Goal: Task Accomplishment & Management: Complete application form

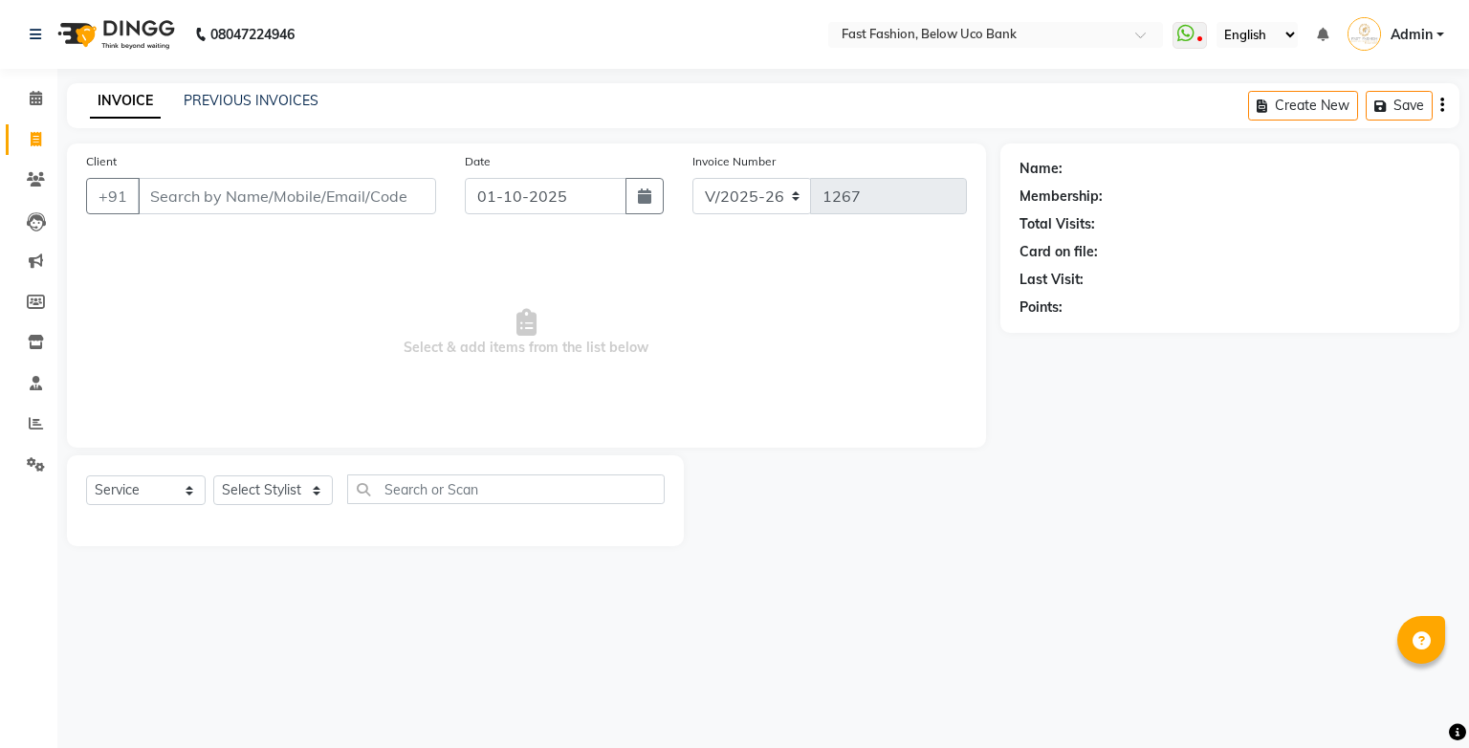
select select "4228"
select select "service"
click at [356, 201] on input "Client" at bounding box center [287, 196] width 298 height 36
type input "h"
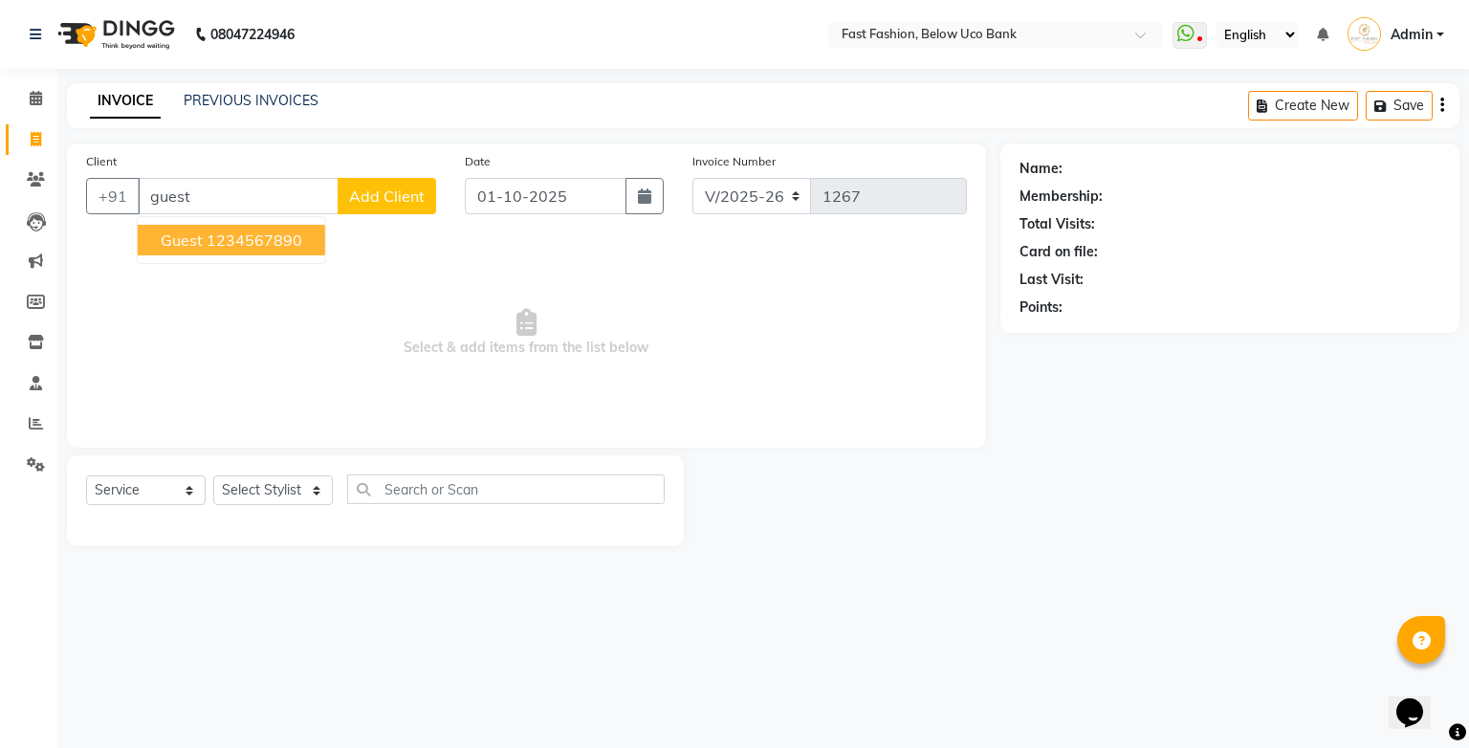
click at [200, 242] on span "guest" at bounding box center [182, 239] width 42 height 19
type input "1234567890"
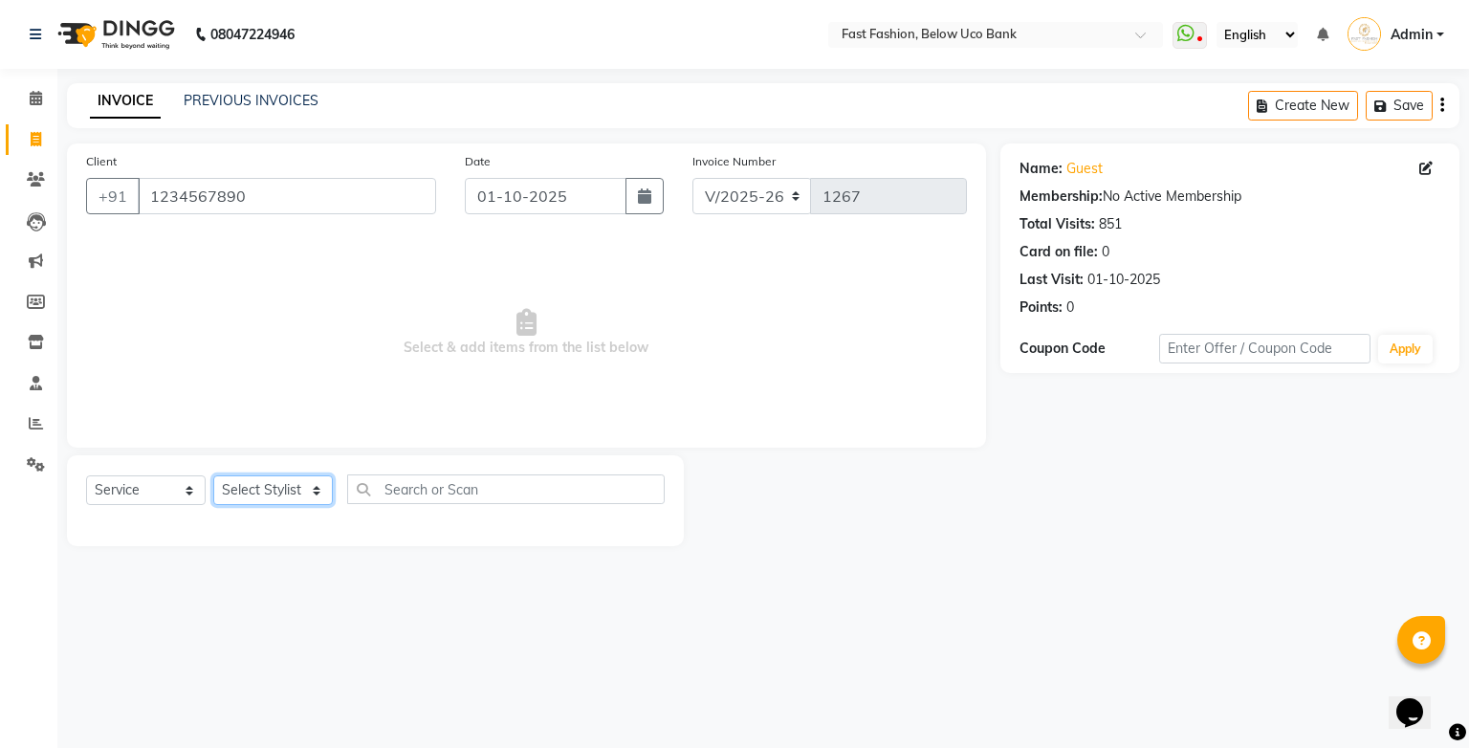
click at [306, 492] on select "Select Stylist ali anjali ashish golu mamta [PERSON_NAME] [PERSON_NAME] [PERSON…" at bounding box center [273, 490] width 120 height 30
select select "22048"
click at [213, 476] on select "Select Stylist ali anjali ashish golu mamta [PERSON_NAME] [PERSON_NAME] [PERSON…" at bounding box center [273, 490] width 120 height 30
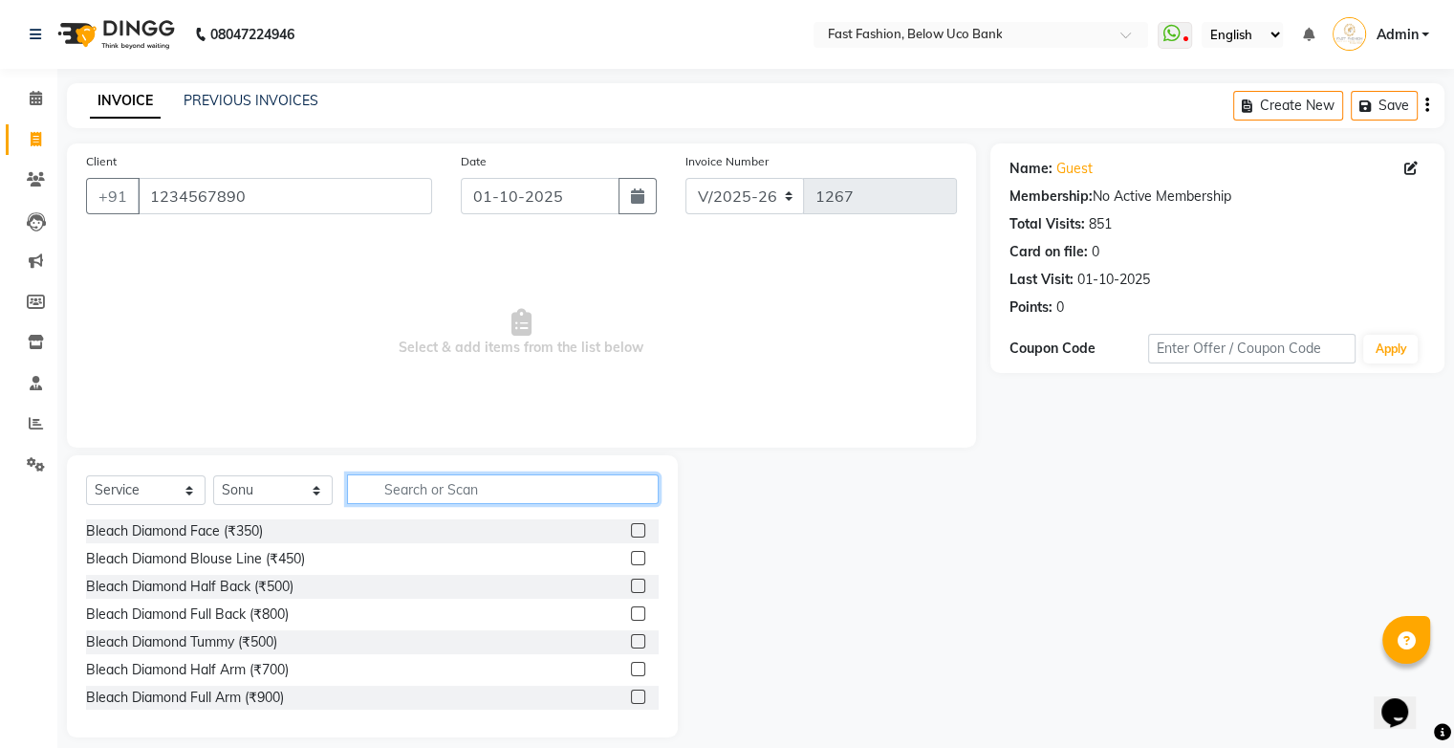
click at [443, 486] on input "text" at bounding box center [503, 489] width 312 height 30
type input "hair"
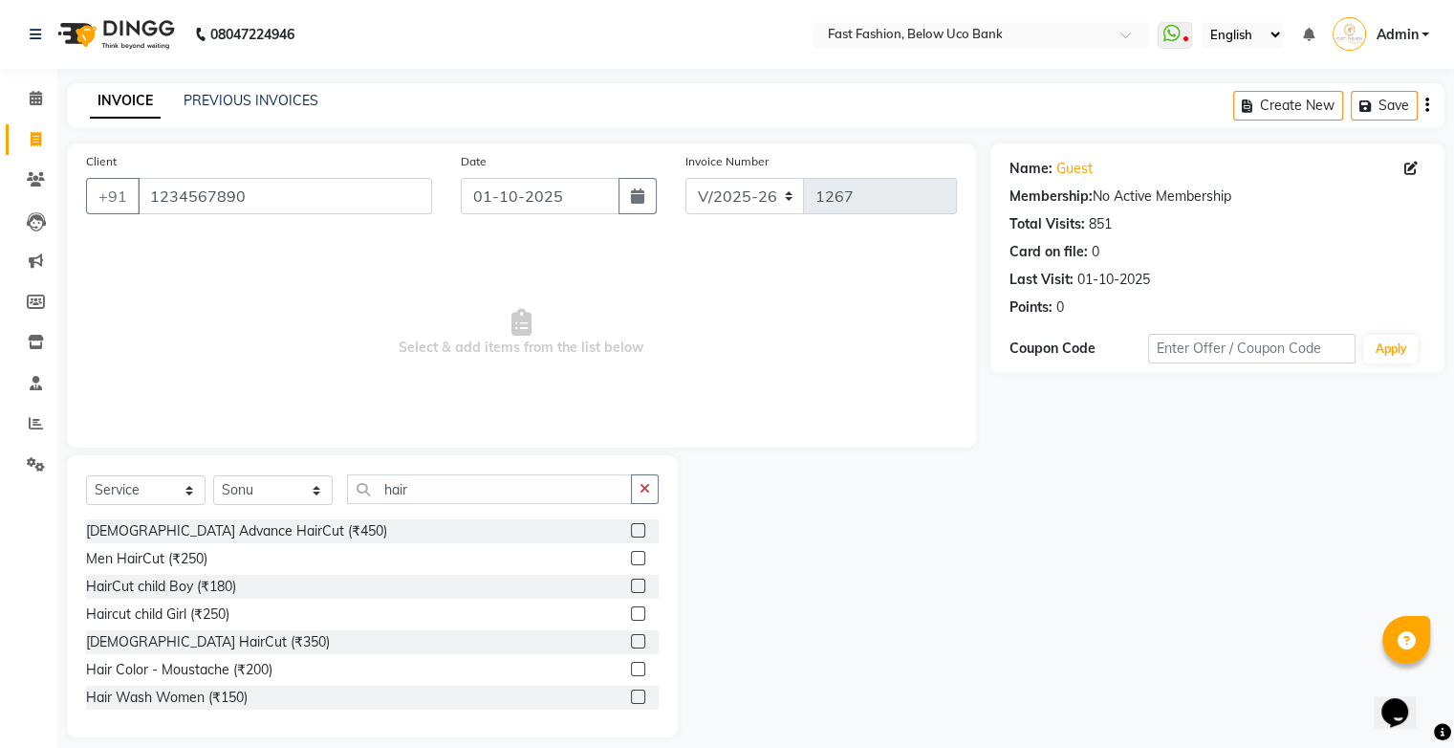
click at [631, 562] on label at bounding box center [638, 558] width 14 height 14
click at [631, 562] on input "checkbox" at bounding box center [637, 559] width 12 height 12
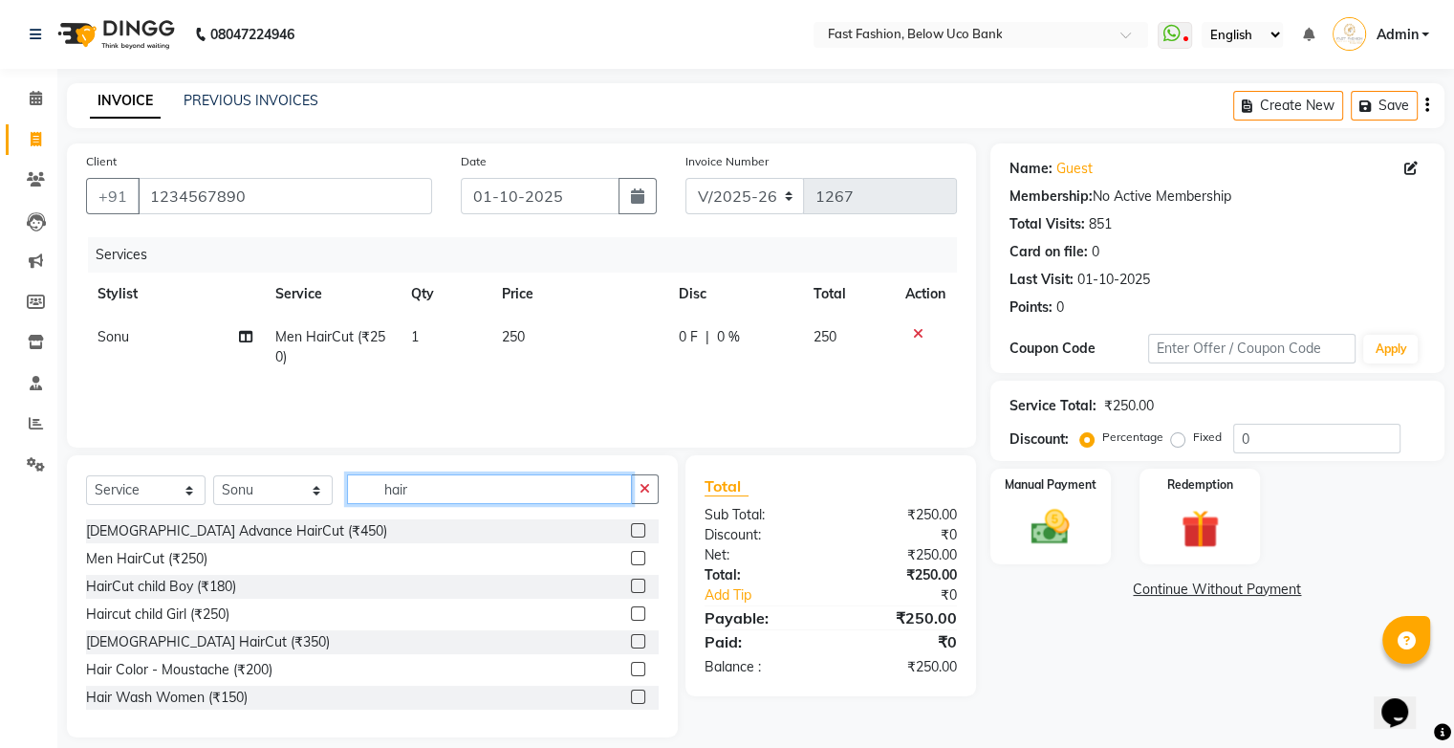
checkbox input "false"
click at [558, 492] on input "hair" at bounding box center [489, 489] width 285 height 30
type input "h"
type input "n"
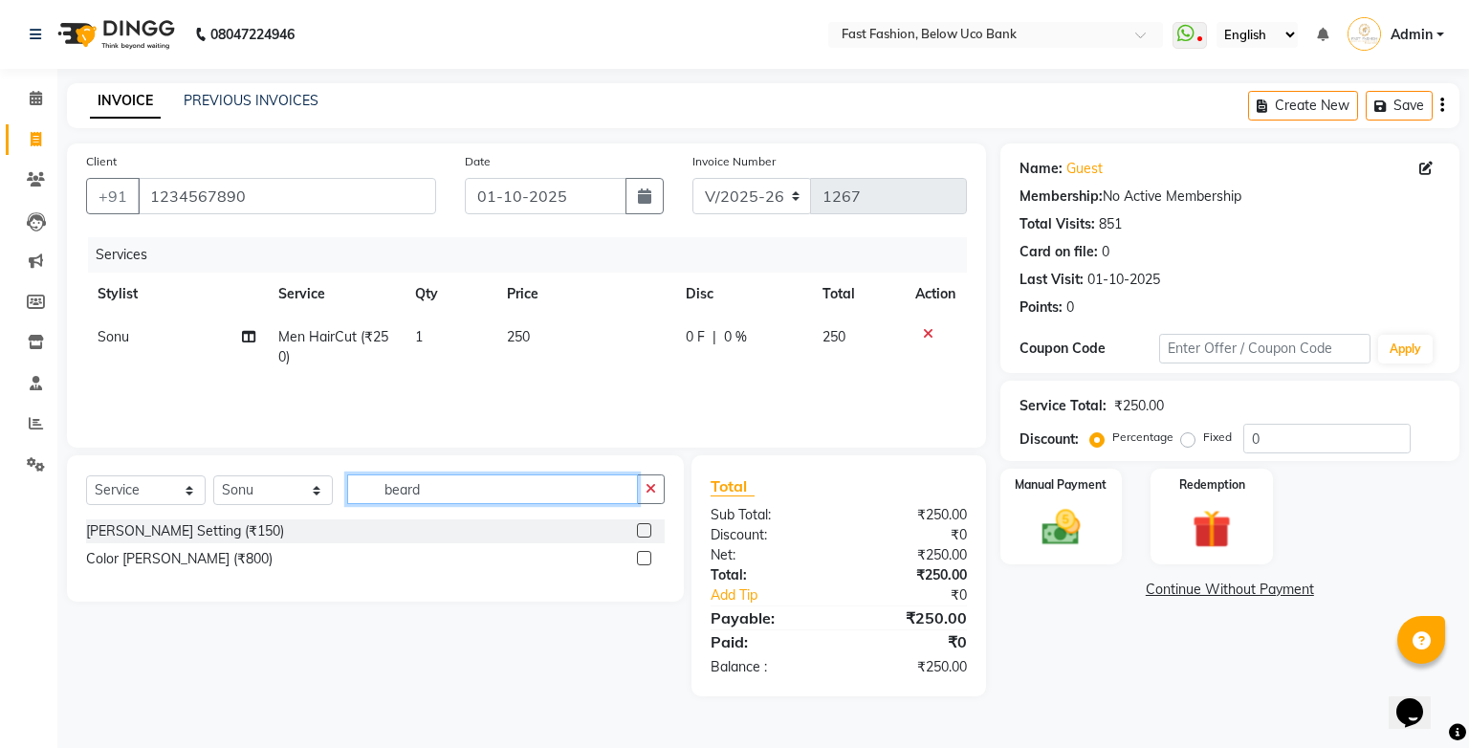
type input "beard"
click at [645, 536] on label at bounding box center [644, 530] width 14 height 14
click at [645, 536] on input "checkbox" at bounding box center [643, 531] width 12 height 12
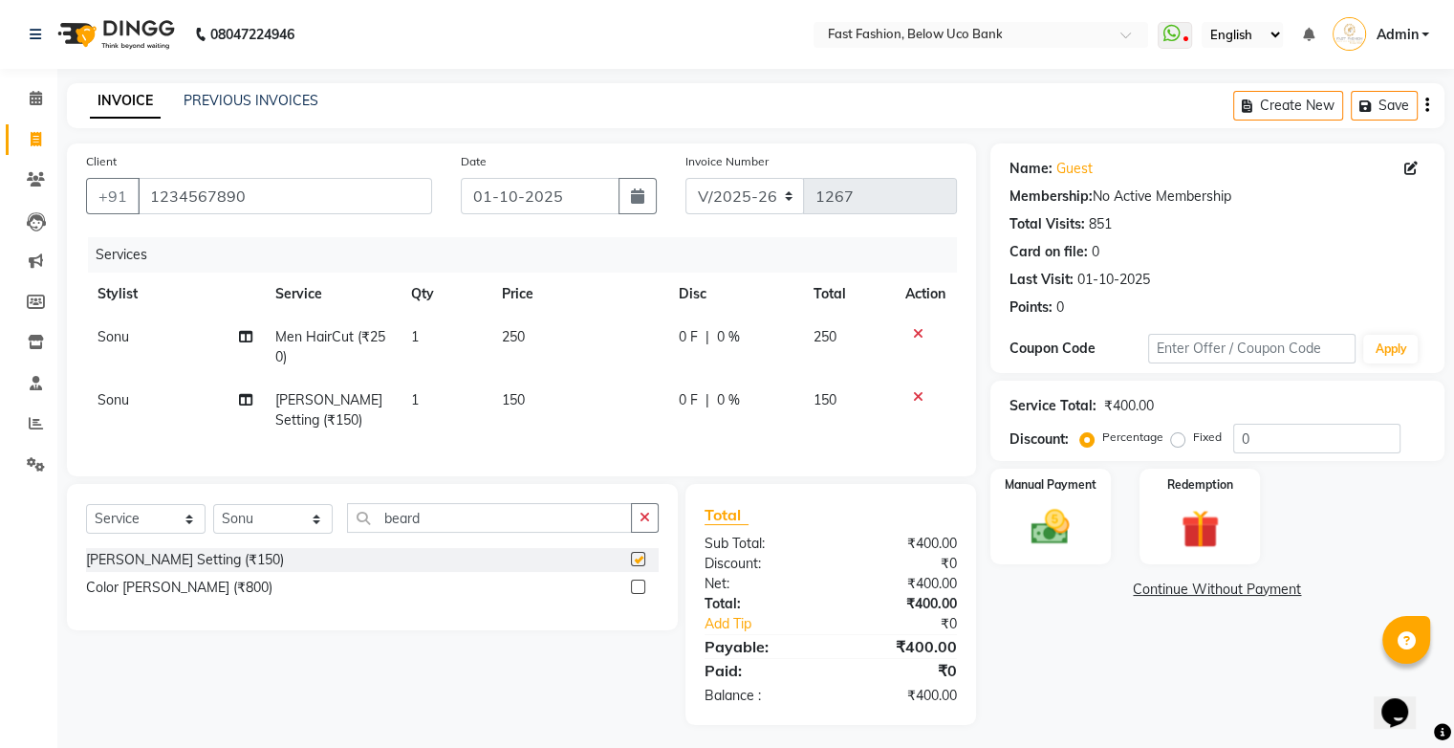
checkbox input "false"
click at [589, 533] on input "beard" at bounding box center [489, 518] width 285 height 30
type input "b"
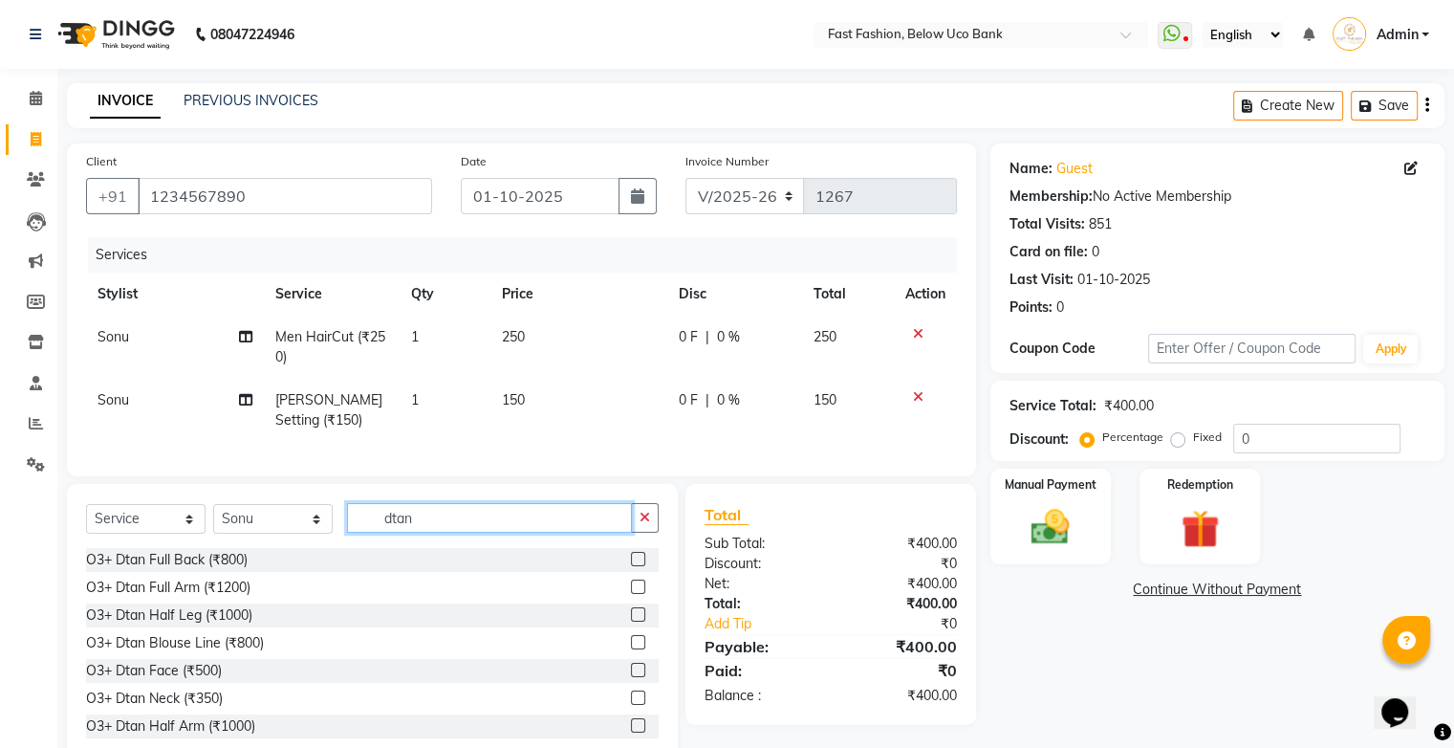
type input "dtan"
click at [631, 677] on label at bounding box center [638, 670] width 14 height 14
click at [631, 677] on input "checkbox" at bounding box center [637, 671] width 12 height 12
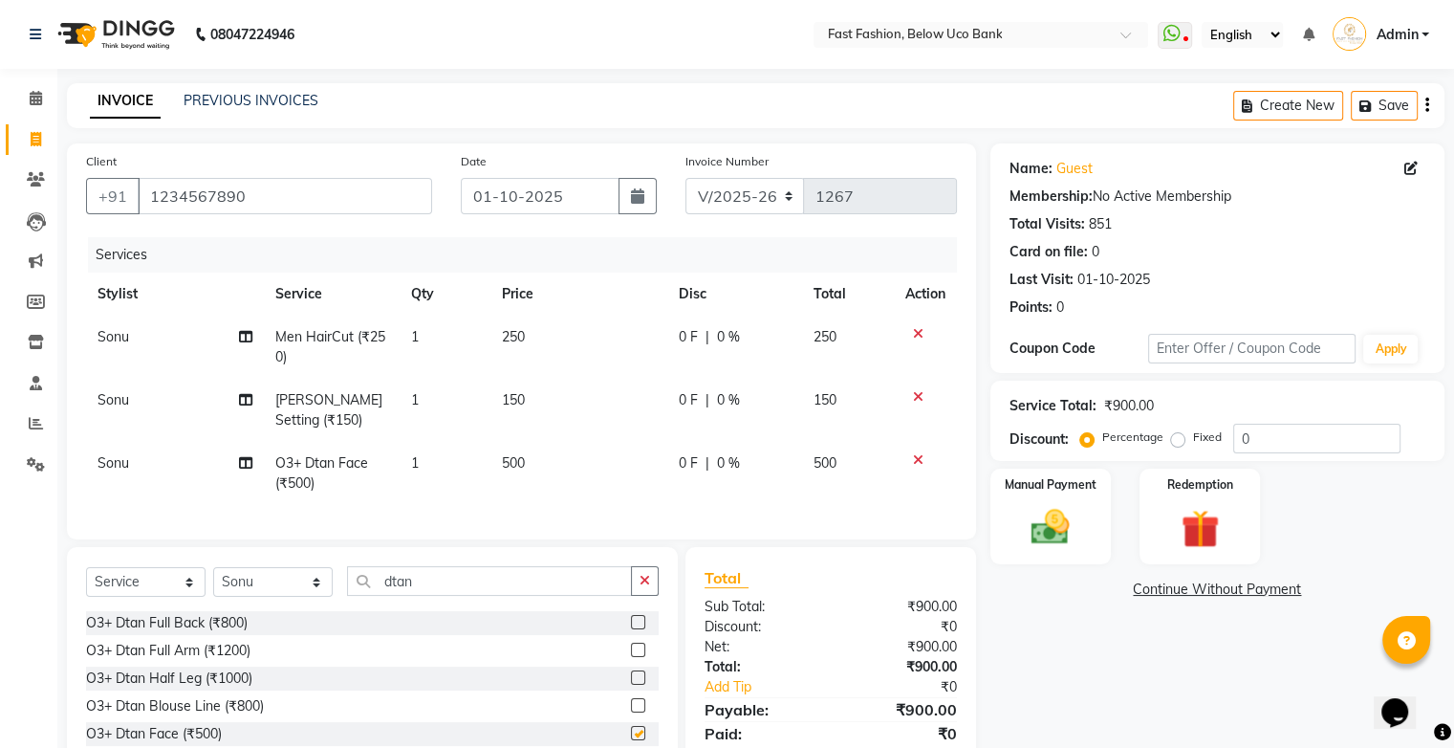
checkbox input "false"
click at [574, 596] on input "dtan" at bounding box center [489, 581] width 285 height 30
type input "d"
type input "facial"
click at [631, 685] on label at bounding box center [638, 677] width 14 height 14
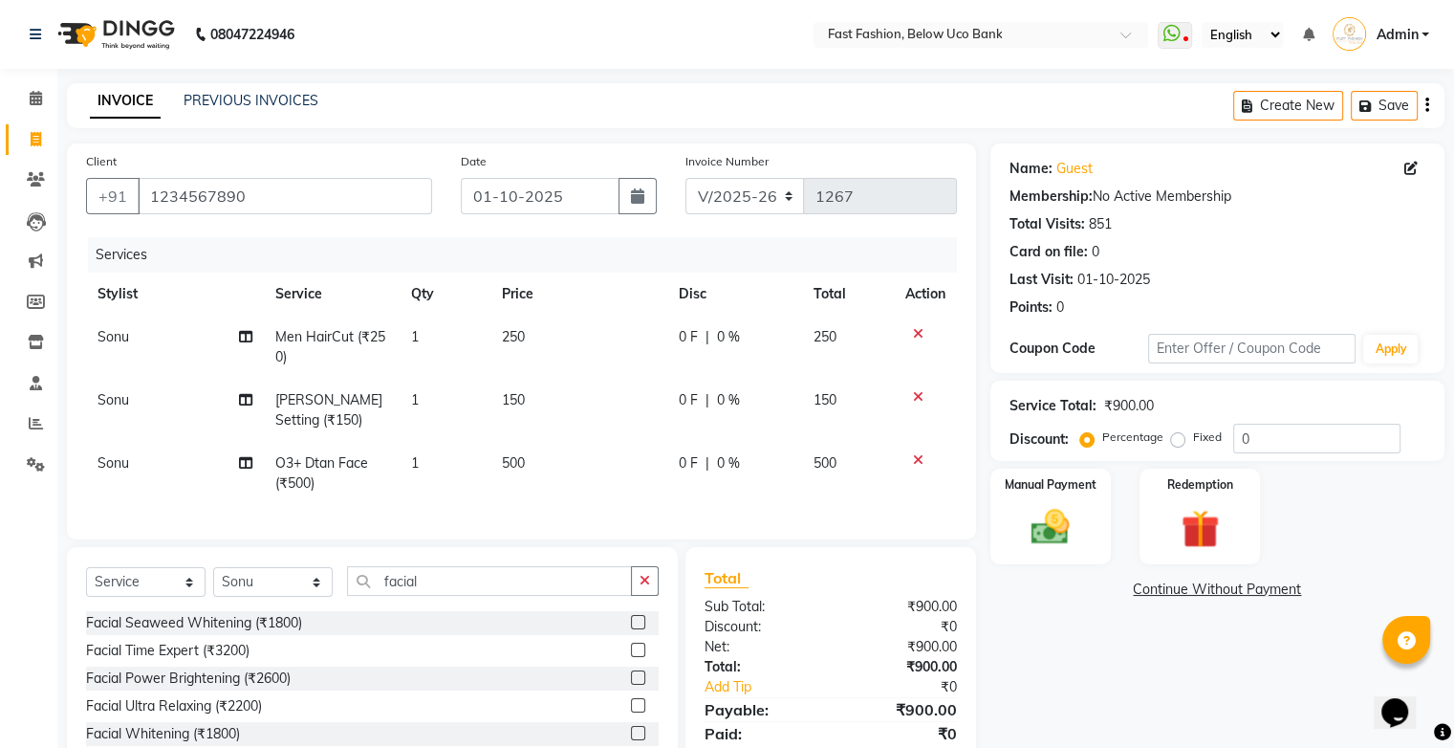
click at [631, 685] on input "checkbox" at bounding box center [637, 678] width 12 height 12
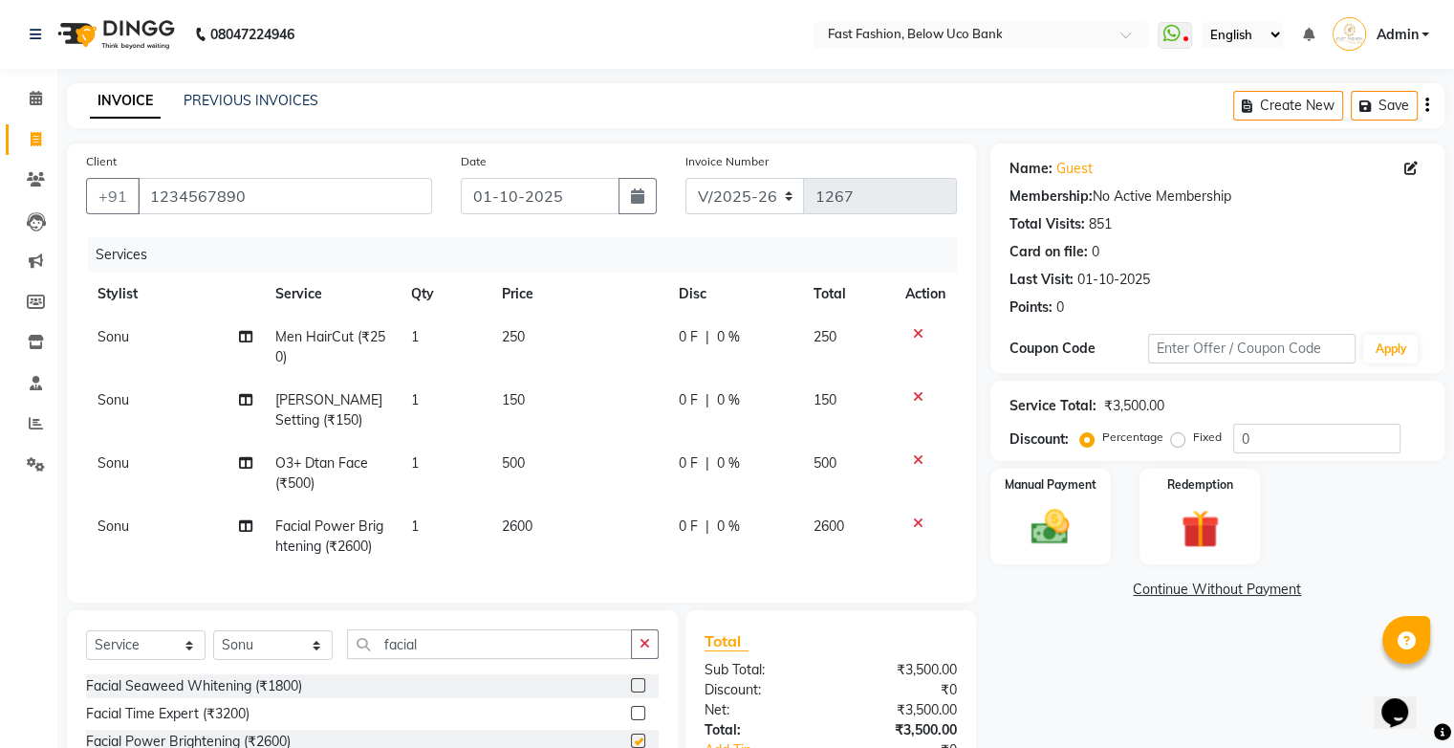
checkbox input "false"
click at [717, 461] on span "0 %" at bounding box center [728, 463] width 23 height 20
select select "22048"
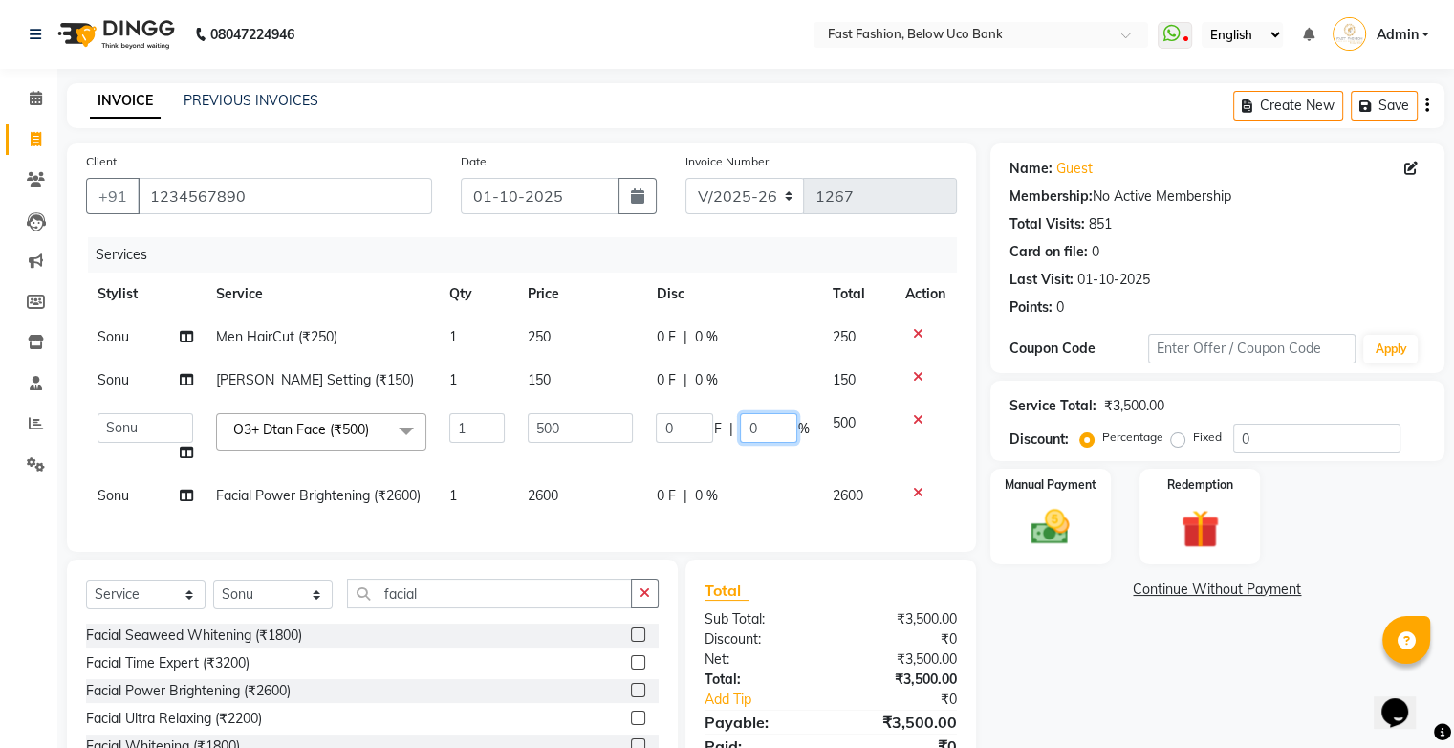
click at [777, 426] on input "0" at bounding box center [768, 428] width 57 height 30
type input "20"
click at [700, 499] on tbody "[PERSON_NAME] Men HairCut (₹250) 1 250 0 F | 0 % 250 [PERSON_NAME] Setting (₹15…" at bounding box center [521, 417] width 871 height 202
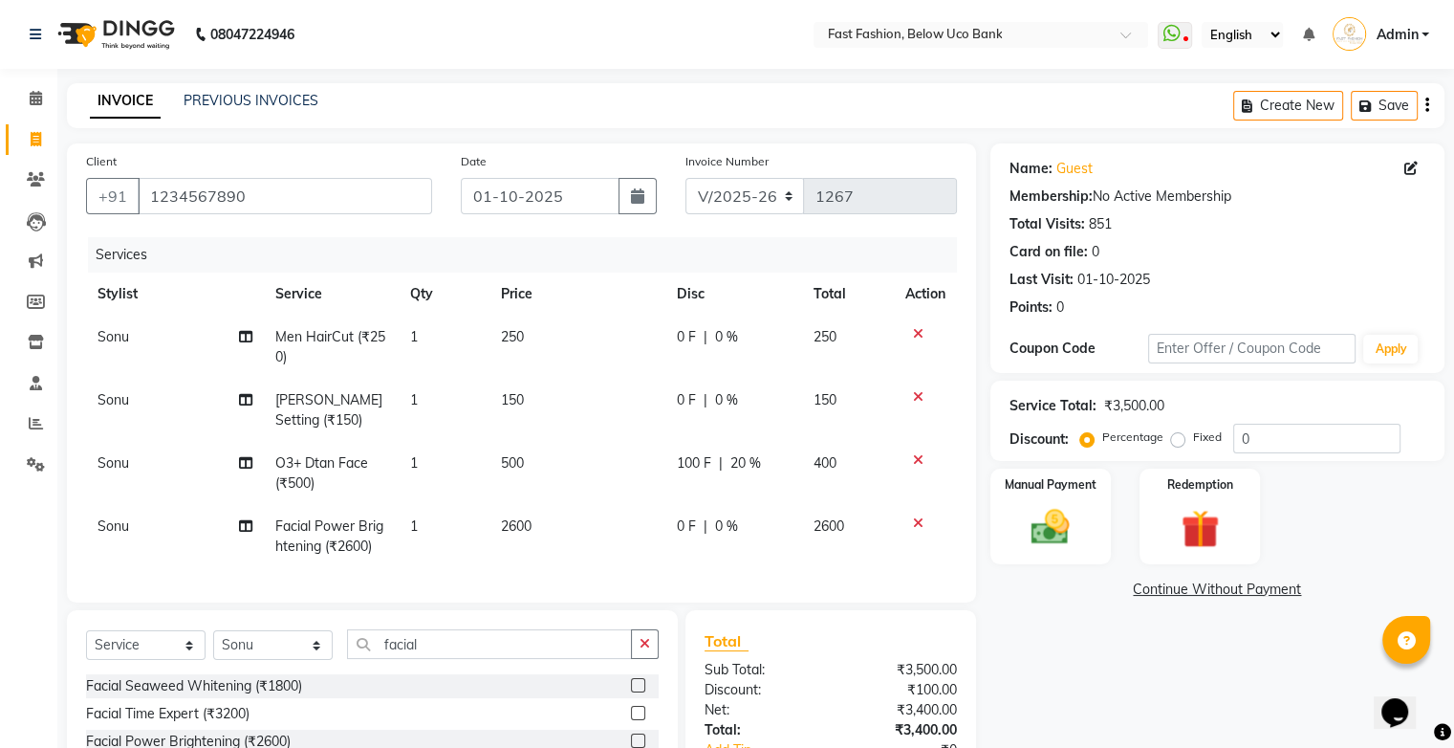
click at [723, 522] on span "0 %" at bounding box center [726, 526] width 23 height 20
select select "22048"
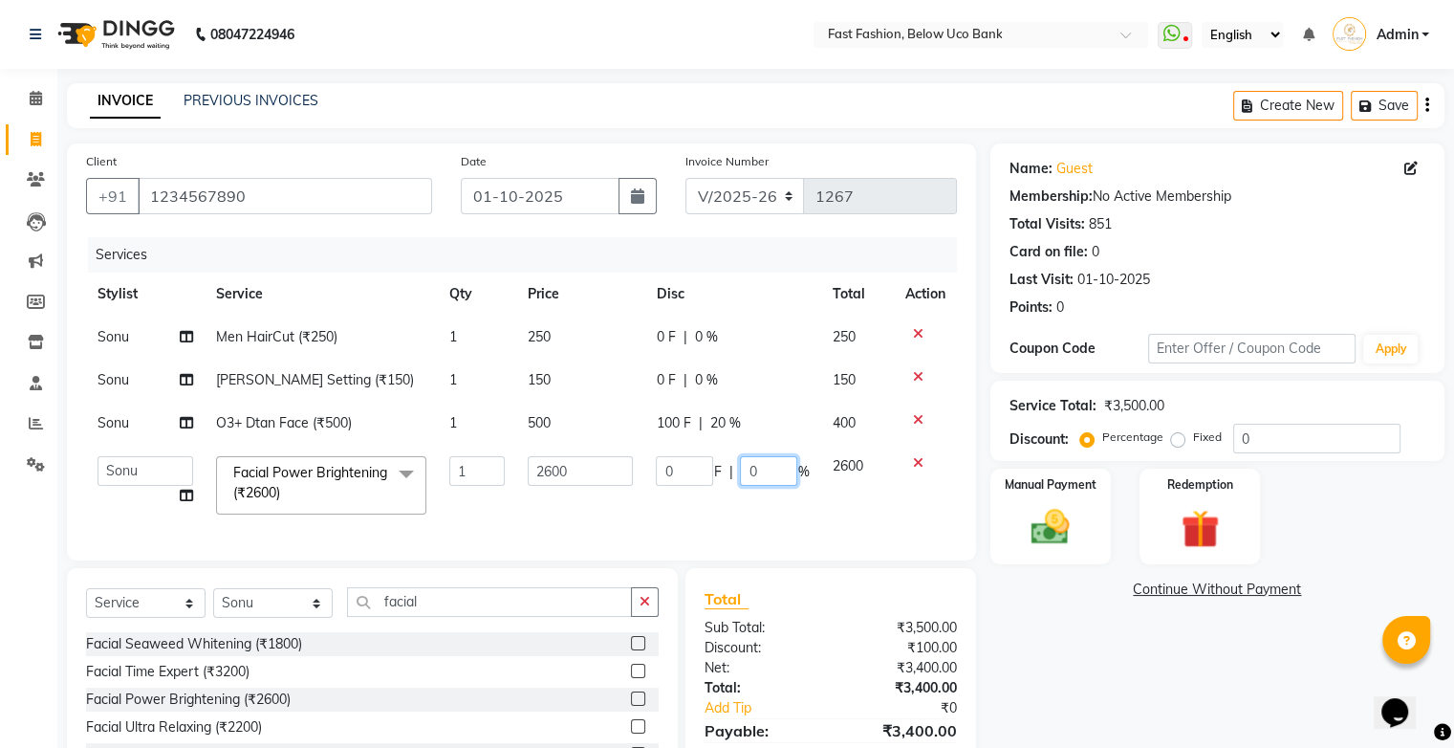
click at [756, 477] on input "0" at bounding box center [768, 471] width 57 height 30
type input "20"
click at [767, 514] on td "0 F | 20 %" at bounding box center [733, 485] width 176 height 81
select select "22048"
click at [1193, 442] on label "Fixed" at bounding box center [1207, 436] width 29 height 17
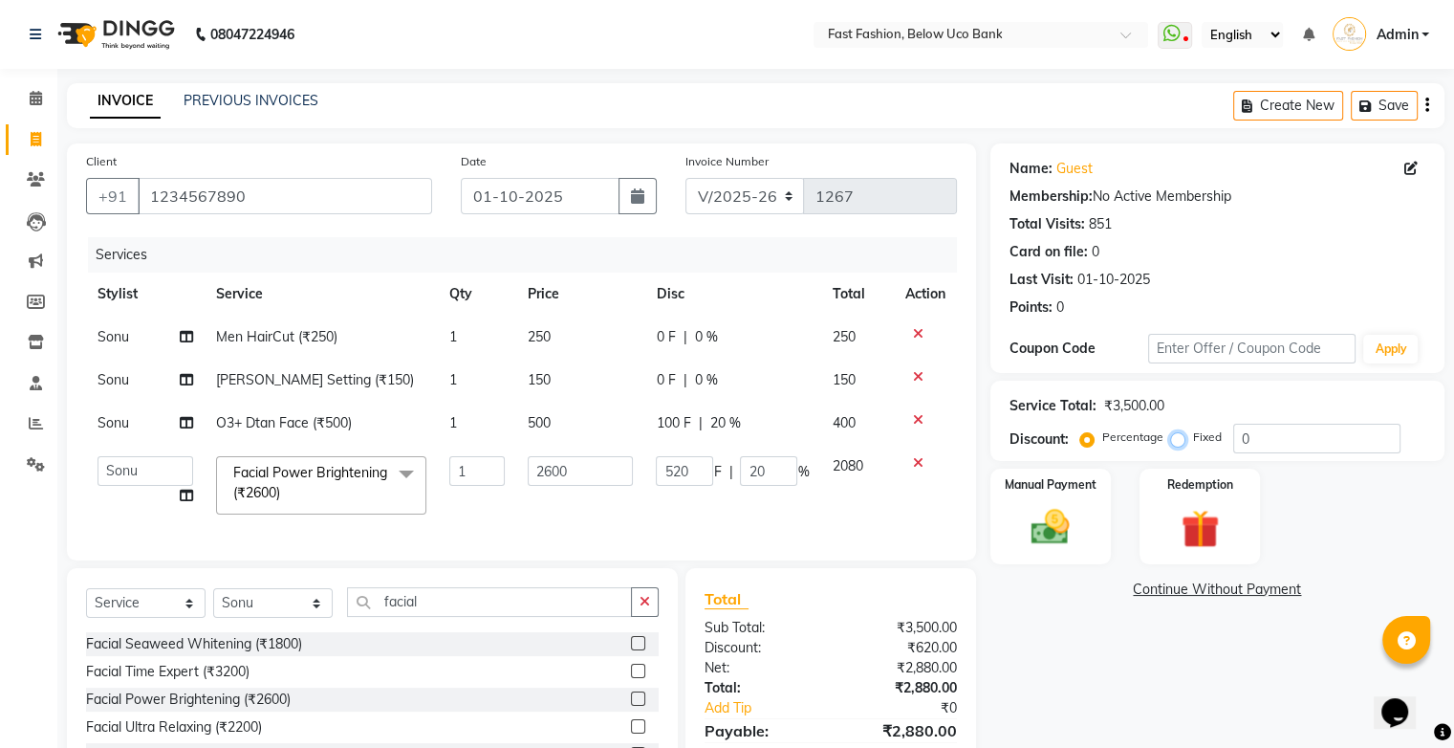
click at [1175, 442] on input "Fixed" at bounding box center [1181, 436] width 13 height 13
radio input "true"
type input "0"
click at [705, 422] on span "0 %" at bounding box center [705, 423] width 23 height 20
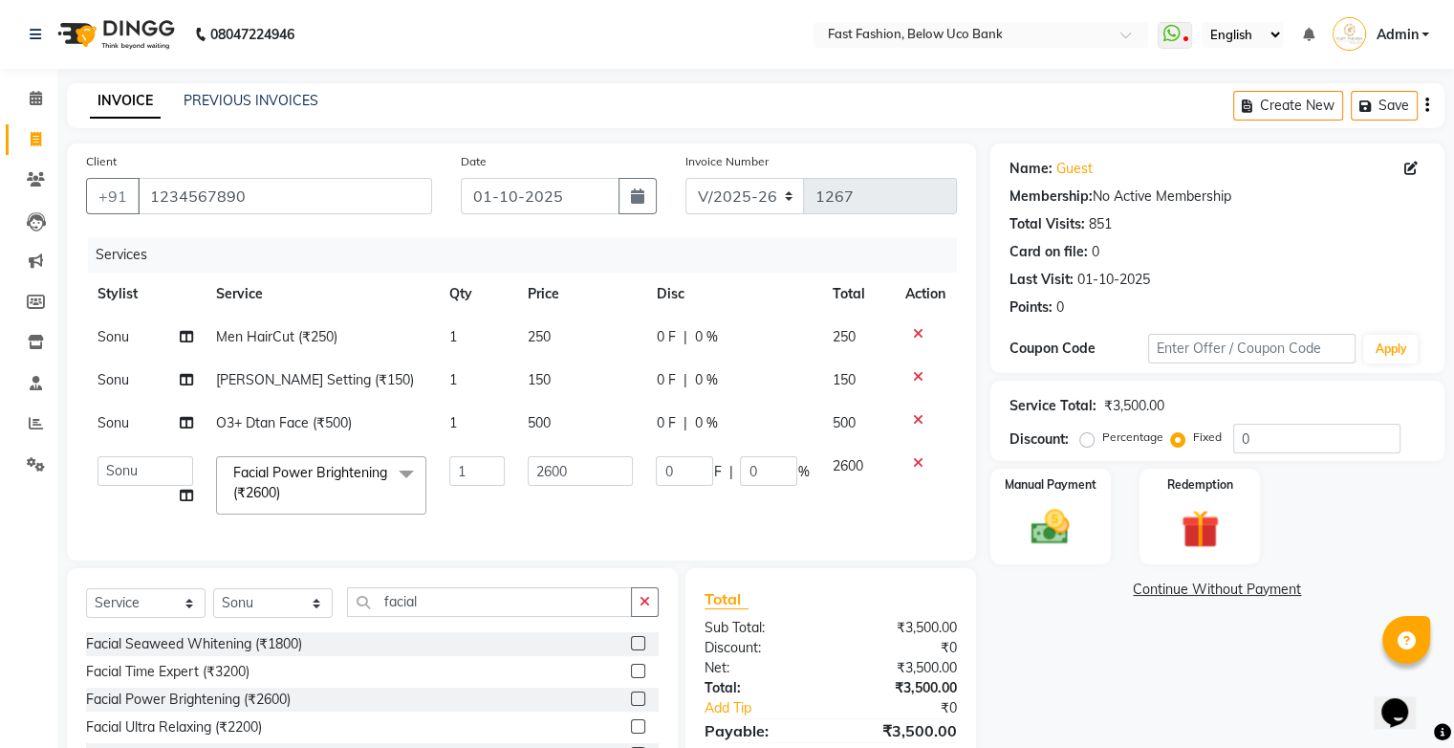
select select "22048"
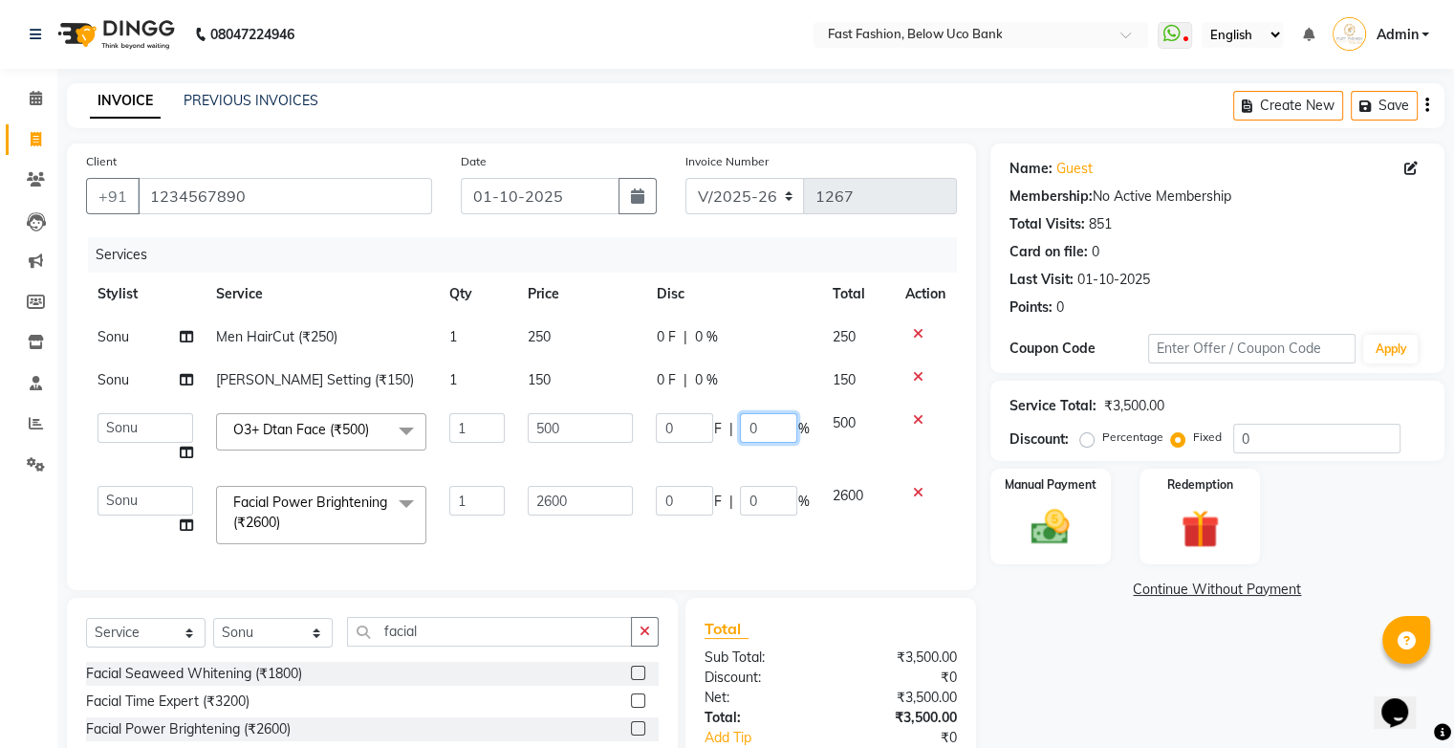
click at [768, 419] on input "0" at bounding box center [768, 428] width 57 height 30
type input "20"
click at [757, 503] on td "0 F | 0 %" at bounding box center [733, 514] width 176 height 81
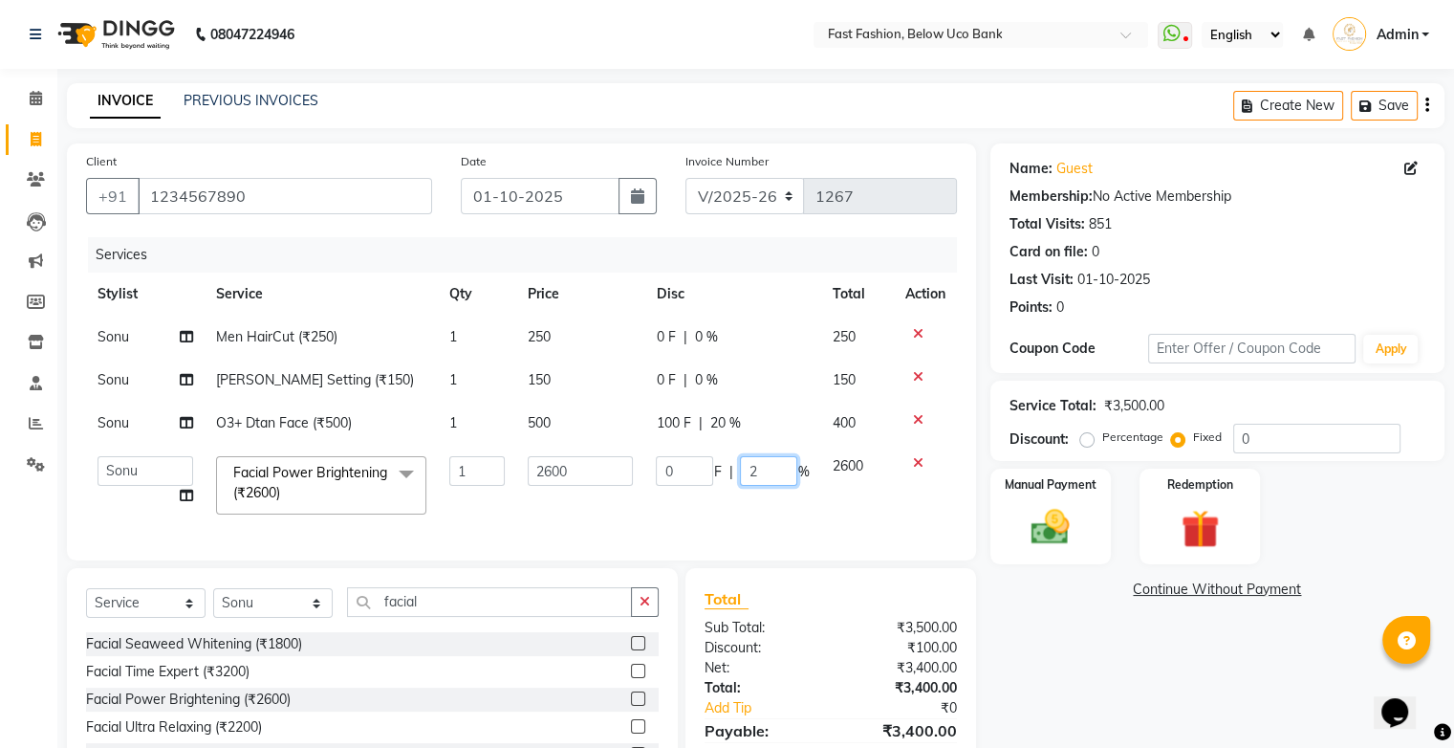
type input "20"
click at [764, 523] on td "0 F | 20 %" at bounding box center [733, 485] width 176 height 81
select select "22048"
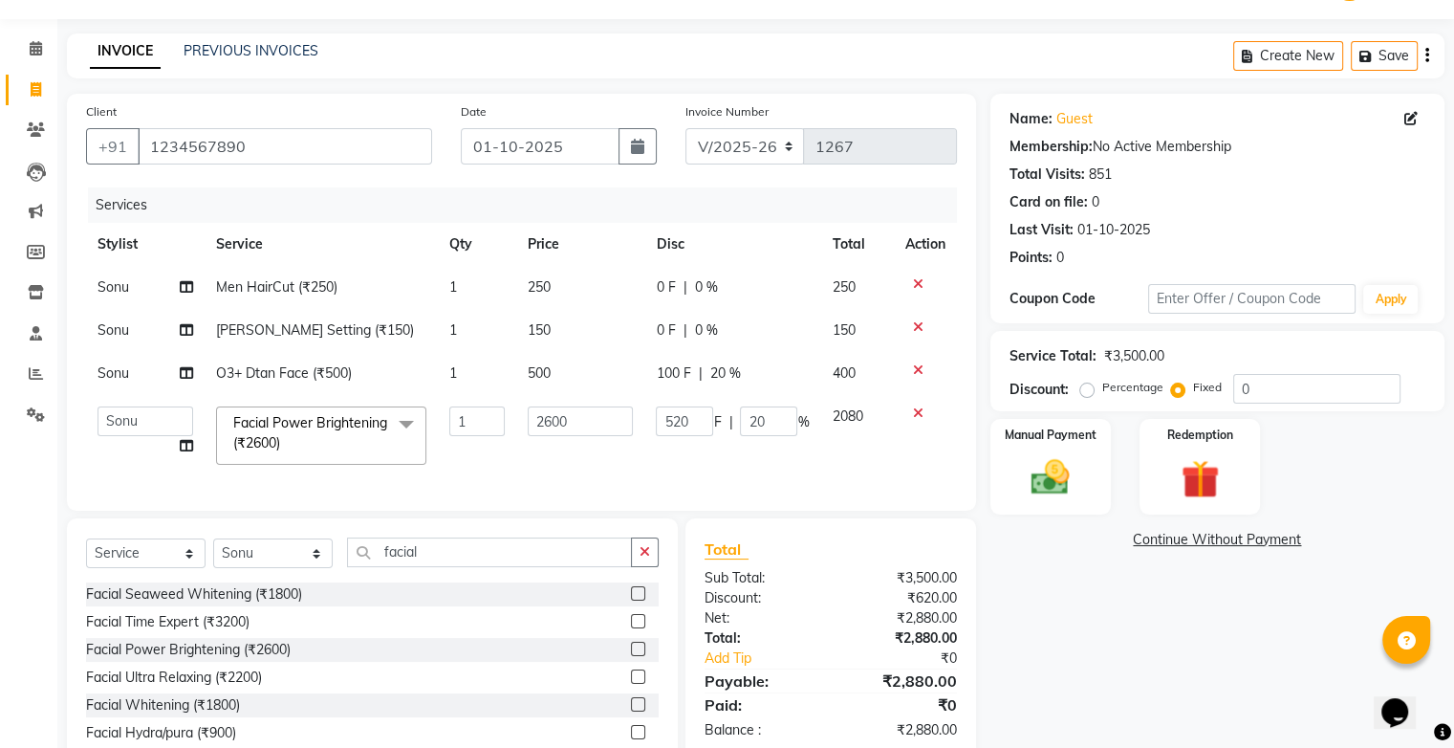
scroll to position [96, 0]
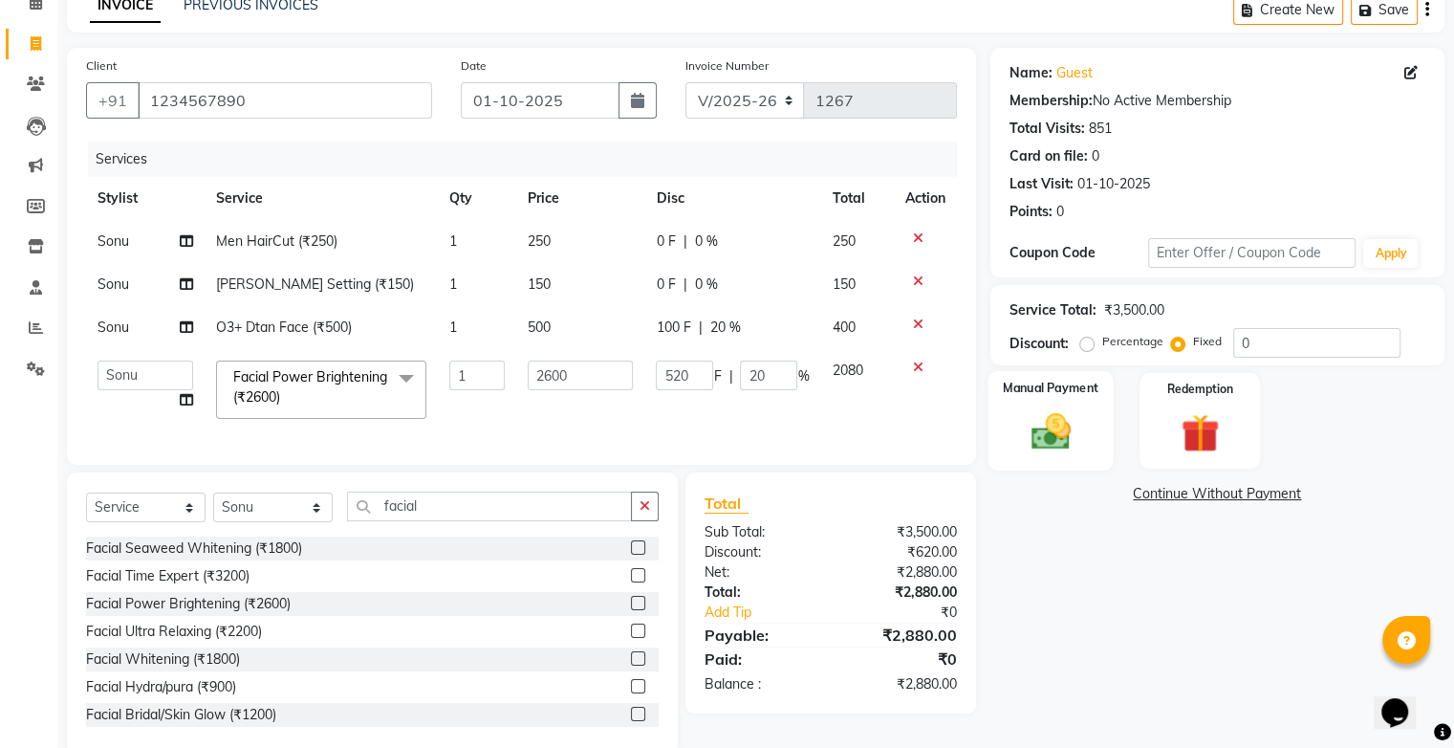
click at [1053, 424] on img at bounding box center [1050, 432] width 64 height 46
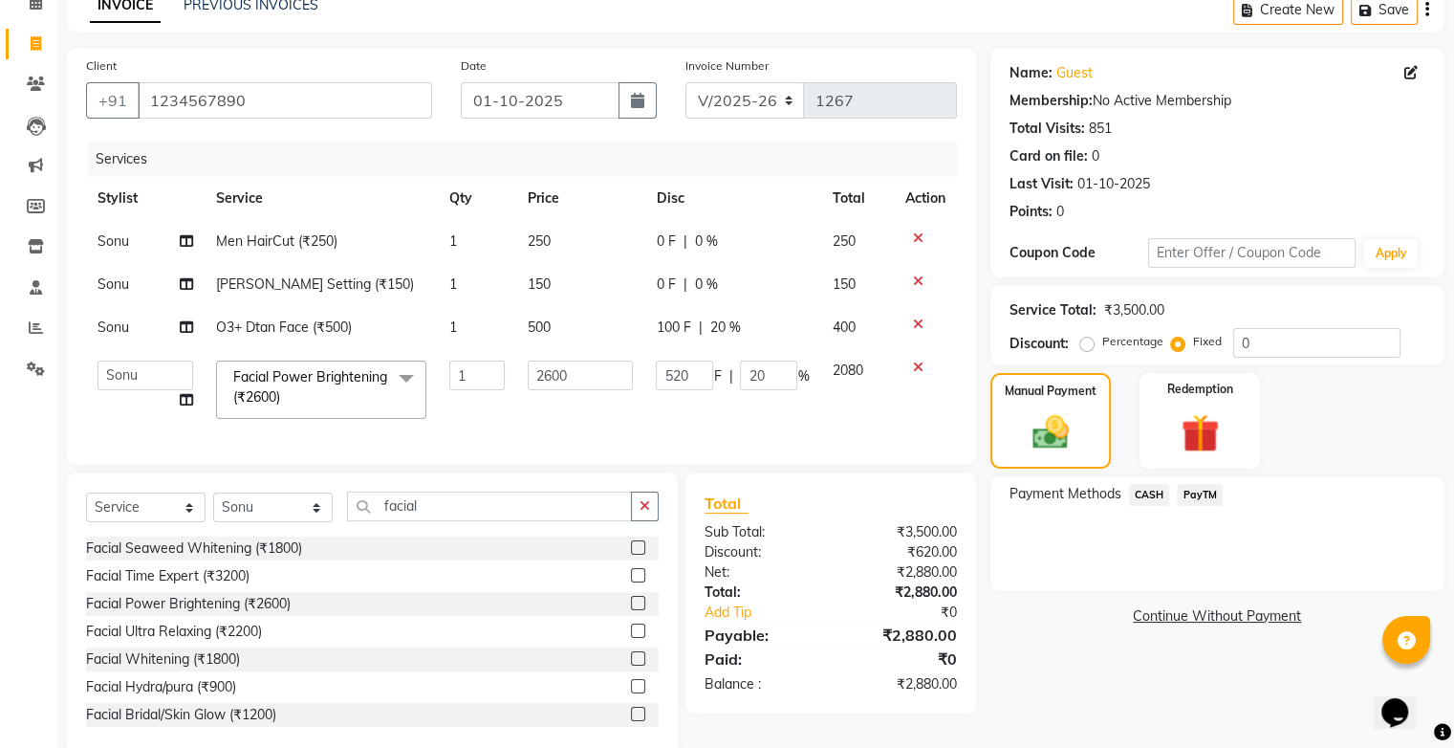
click at [1161, 492] on span "CASH" at bounding box center [1149, 495] width 41 height 22
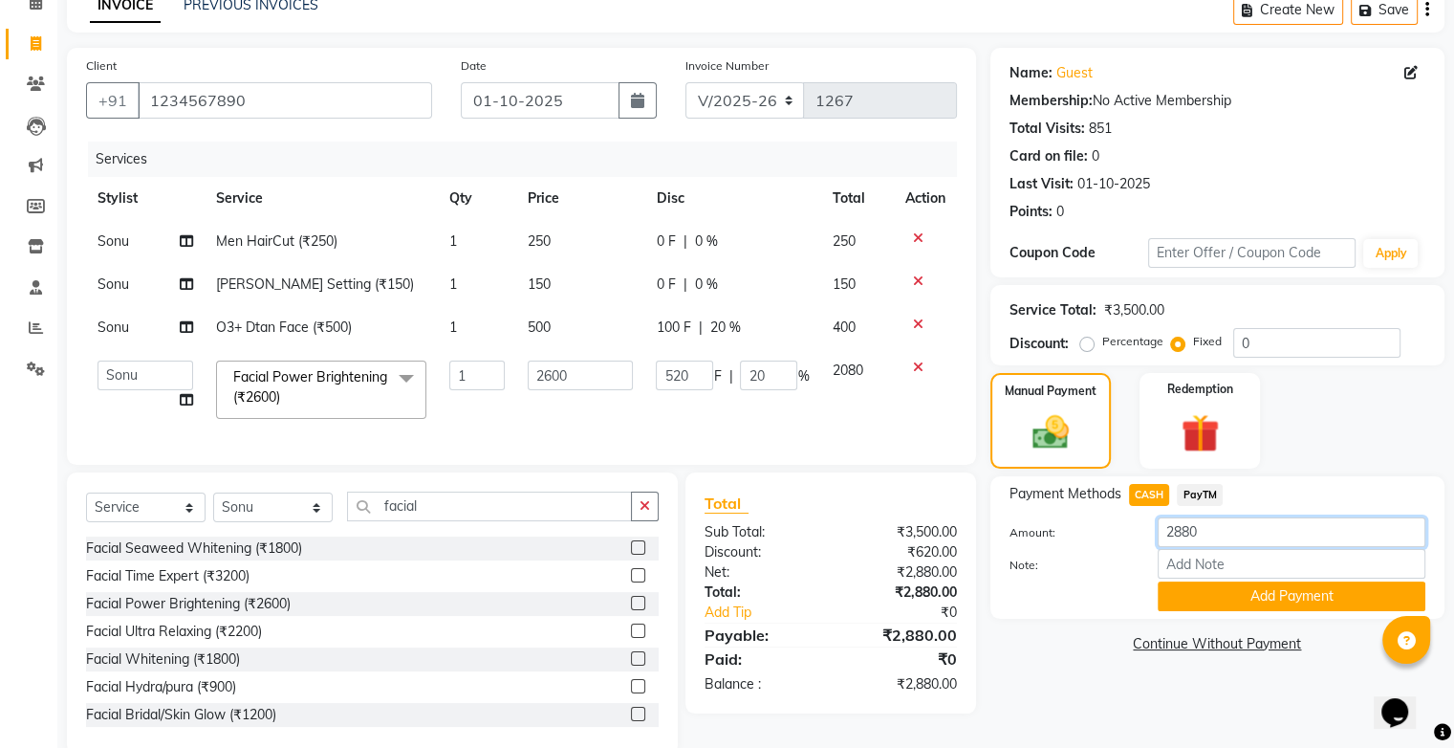
click at [1239, 537] on input "2880" at bounding box center [1292, 532] width 268 height 30
type input "2"
type input "30"
click at [1251, 591] on button "Add Payment" at bounding box center [1292, 596] width 268 height 30
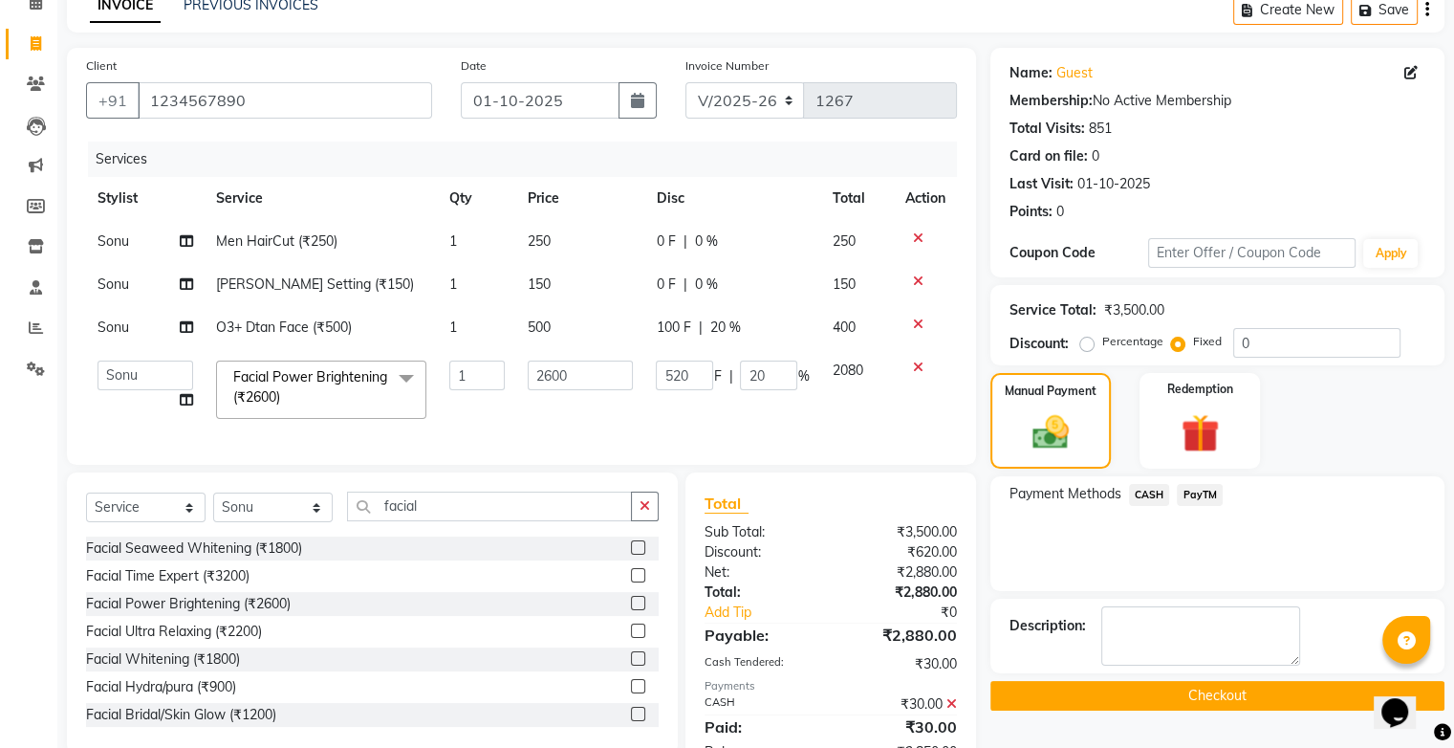
click at [1203, 487] on span "PayTM" at bounding box center [1200, 495] width 46 height 22
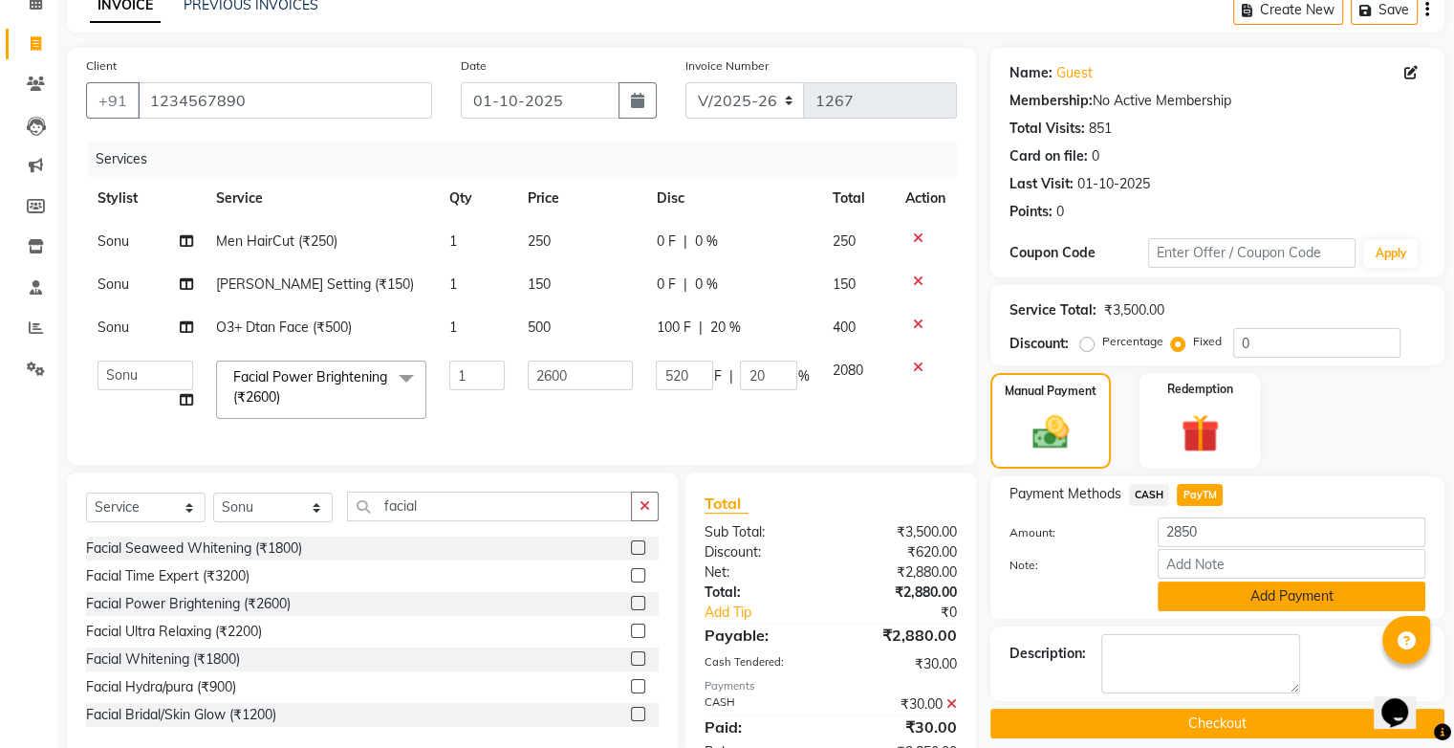
click at [1237, 601] on button "Add Payment" at bounding box center [1292, 596] width 268 height 30
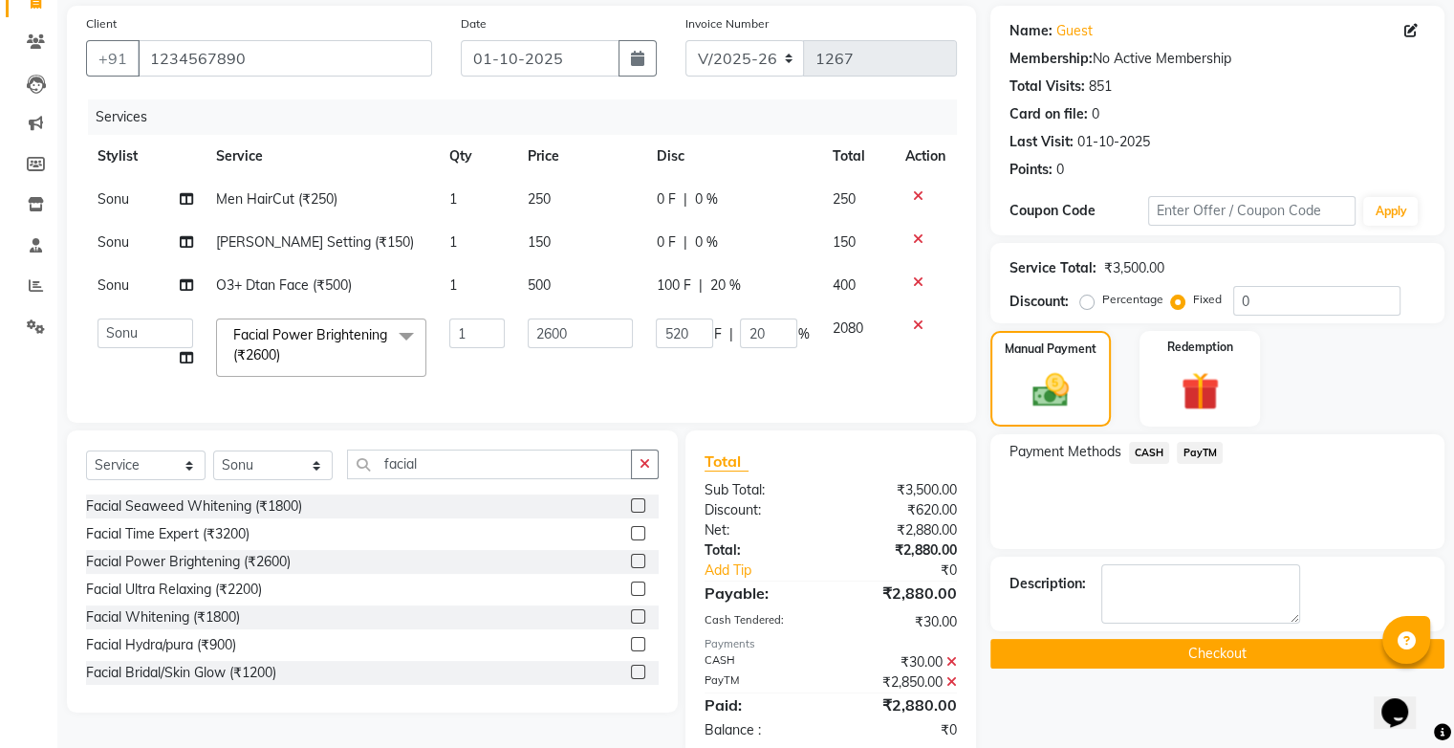
scroll to position [191, 0]
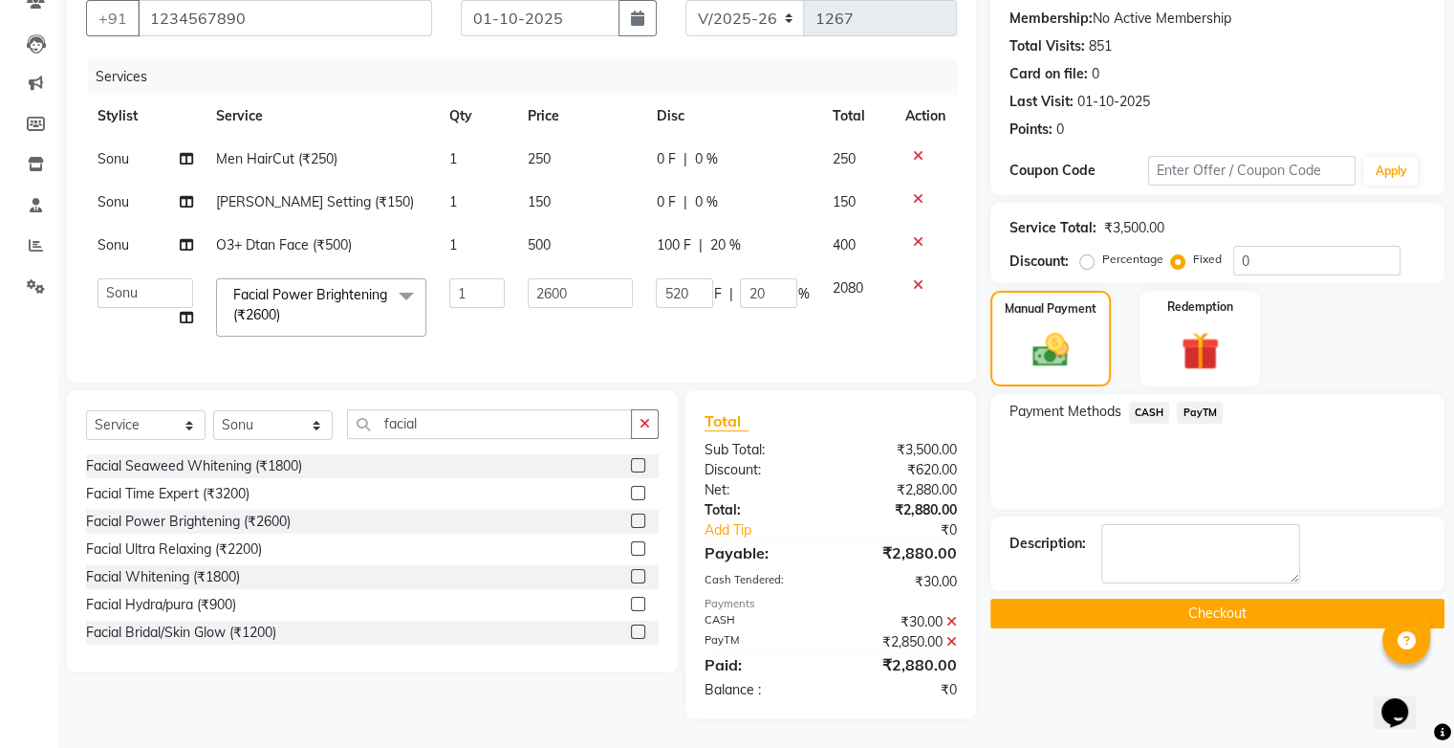
click at [1209, 603] on button "Checkout" at bounding box center [1218, 614] width 454 height 30
